Goal: Information Seeking & Learning: Learn about a topic

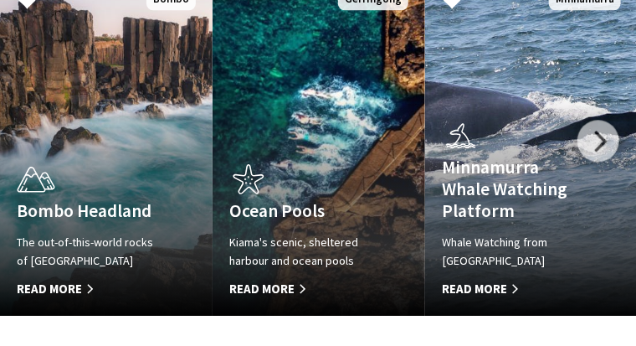
scroll to position [1088, 0]
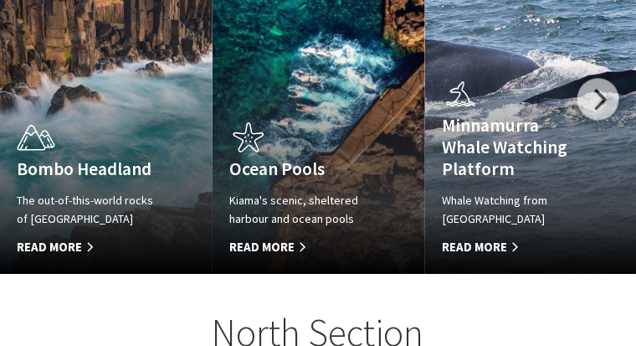
click at [472, 237] on span "Read More" at bounding box center [515, 247] width 147 height 20
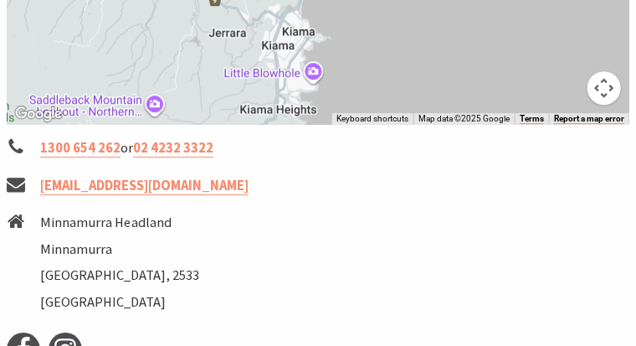
scroll to position [1255, 0]
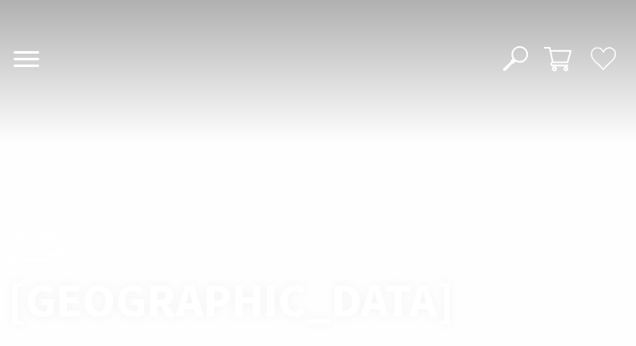
scroll to position [1088, 0]
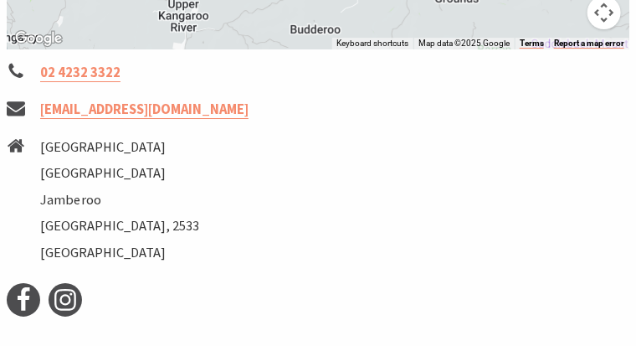
scroll to position [1465, 0]
